Goal: Transaction & Acquisition: Purchase product/service

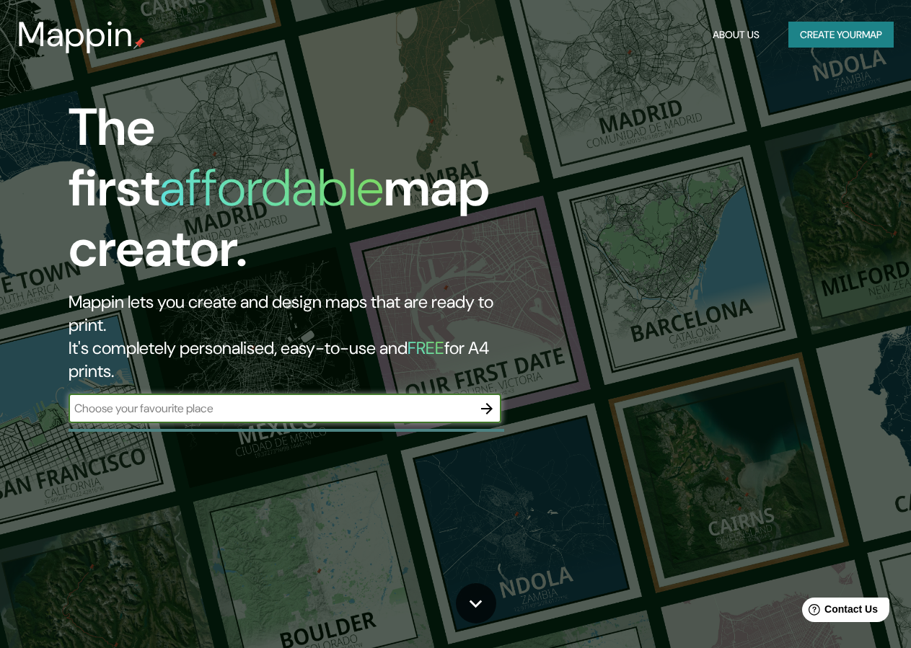
click at [819, 41] on button "Create your map" at bounding box center [840, 35] width 105 height 27
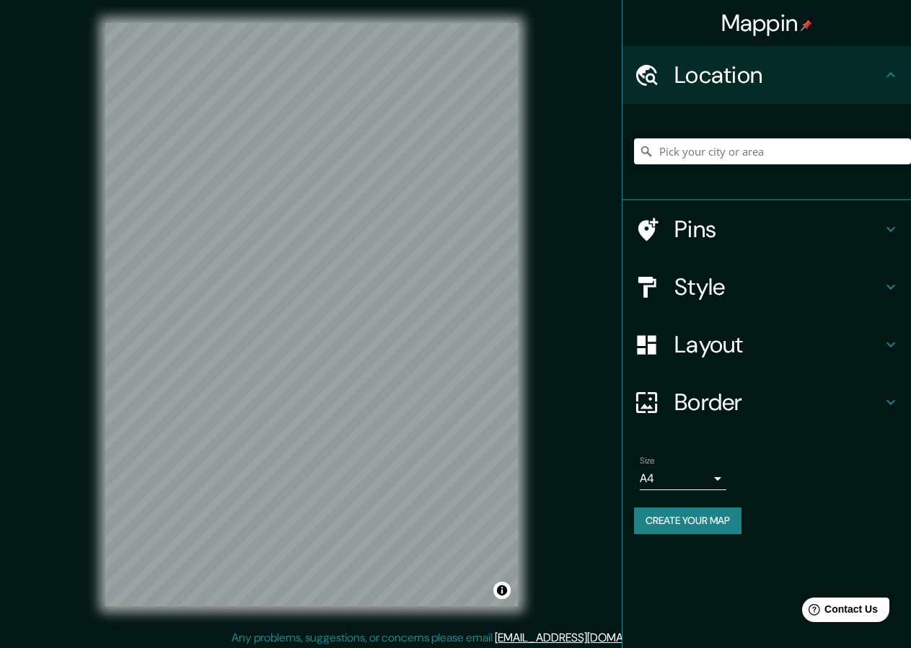
click at [804, 279] on h4 "Style" at bounding box center [778, 287] width 208 height 29
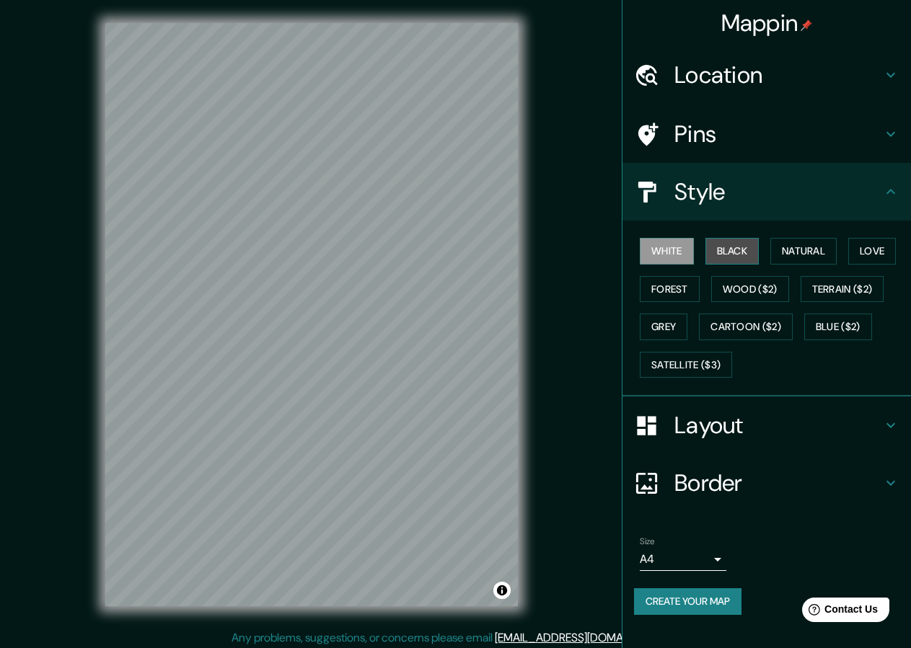
click at [734, 257] on button "Black" at bounding box center [732, 251] width 54 height 27
click at [597, 471] on div "Mappin Location Pins Style White Black Natural Love Forest Wood ($2) Terrain ($…" at bounding box center [455, 326] width 911 height 653
click at [709, 603] on button "Create your map" at bounding box center [687, 602] width 107 height 27
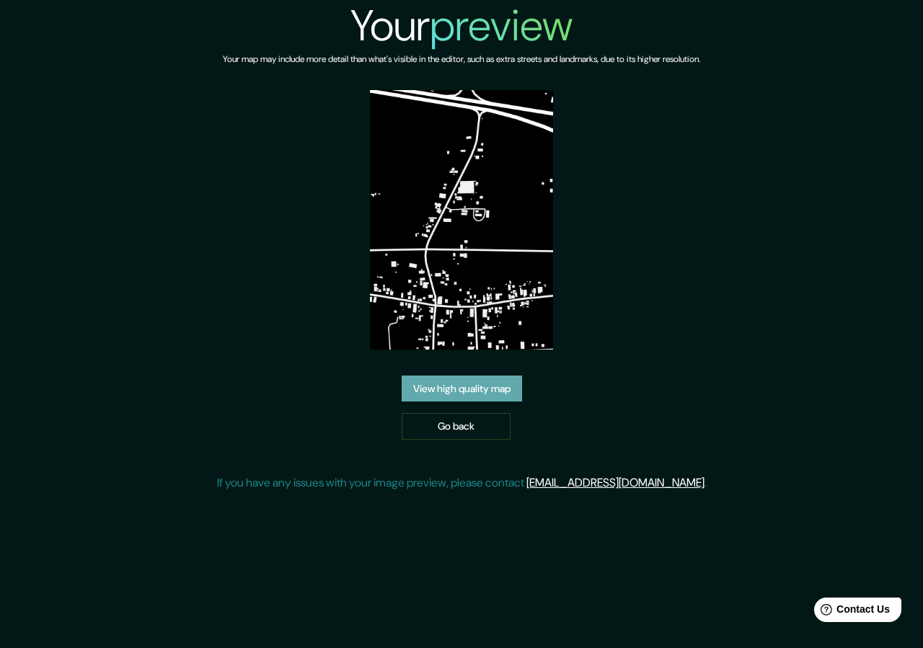
click at [439, 379] on link "View high quality map" at bounding box center [462, 389] width 120 height 27
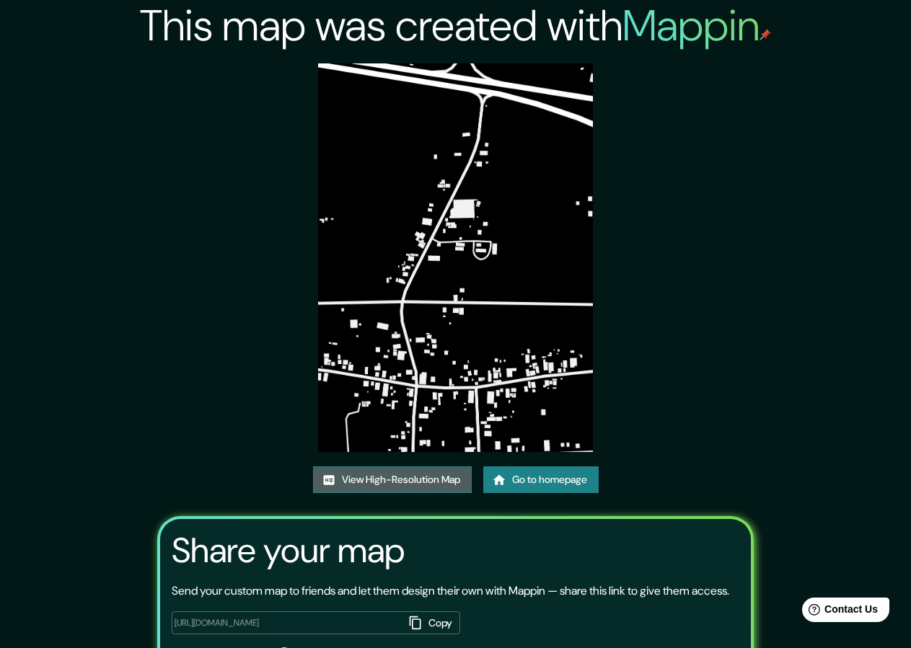
click at [423, 480] on link "View High-Resolution Map" at bounding box center [392, 480] width 159 height 27
